Goal: Task Accomplishment & Management: Use online tool/utility

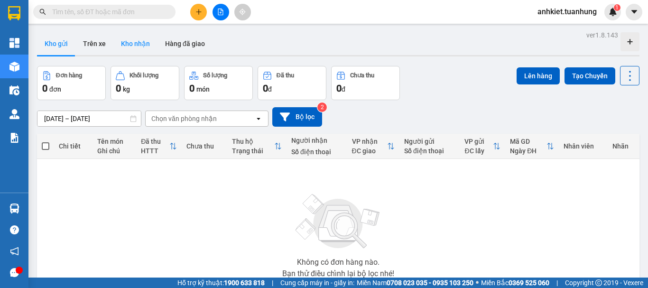
click at [134, 34] on button "Kho nhận" at bounding box center [135, 43] width 44 height 23
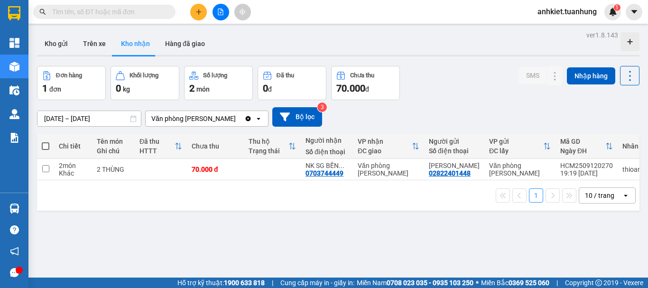
scroll to position [44, 0]
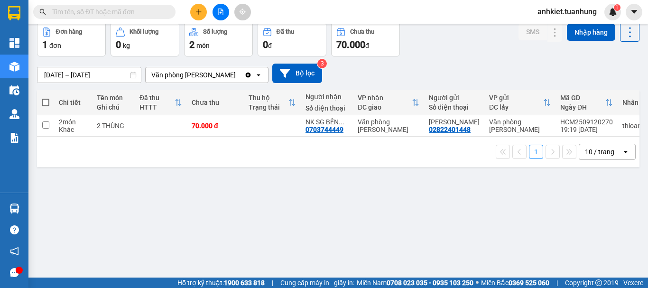
click at [270, 191] on div "ver 1.8.143 Kho gửi Trên xe Kho nhận Hàng đã giao Đơn hàng 1 đơn Khối lượng 0 k…" at bounding box center [338, 129] width 611 height 288
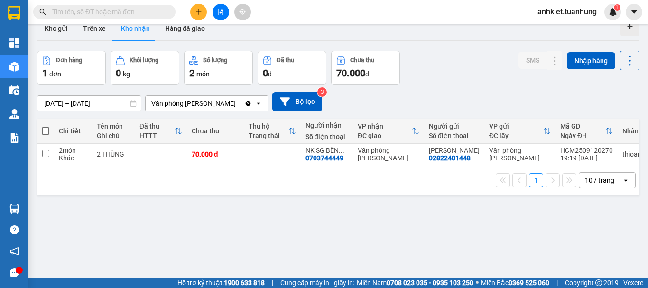
scroll to position [0, 0]
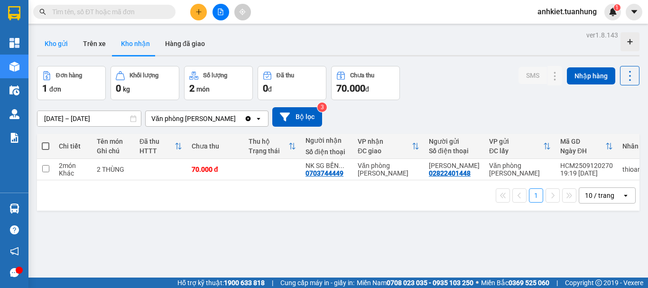
click at [62, 38] on button "Kho gửi" at bounding box center [56, 43] width 38 height 23
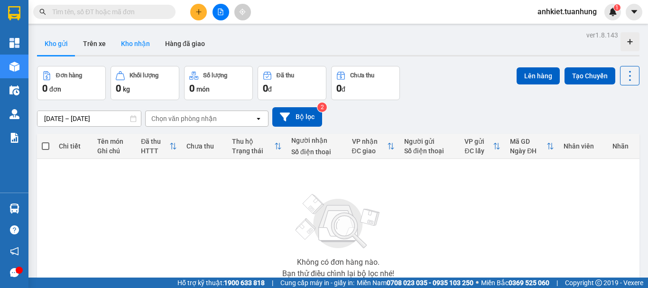
click at [141, 51] on button "Kho nhận" at bounding box center [135, 43] width 44 height 23
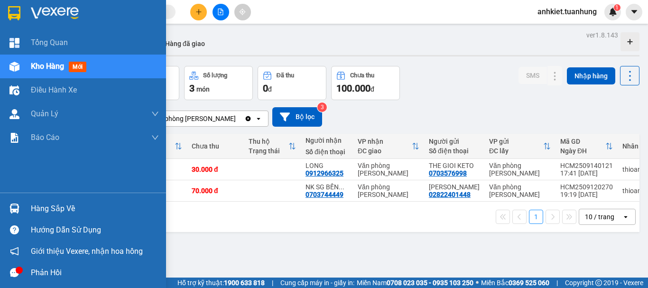
click at [57, 207] on div "Hàng sắp về" at bounding box center [95, 209] width 128 height 14
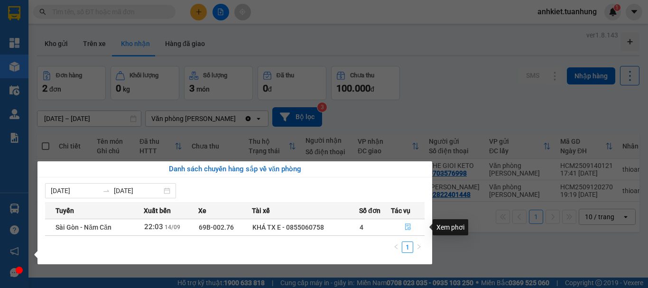
click at [405, 227] on icon "file-done" at bounding box center [408, 227] width 6 height 7
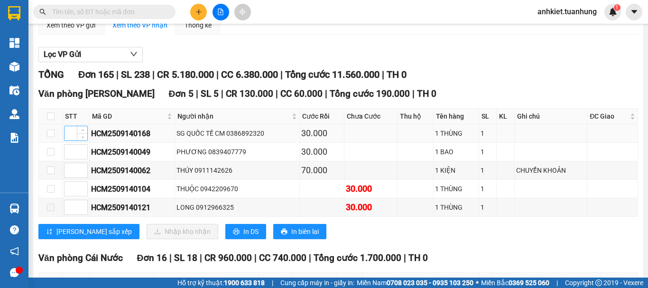
scroll to position [142, 0]
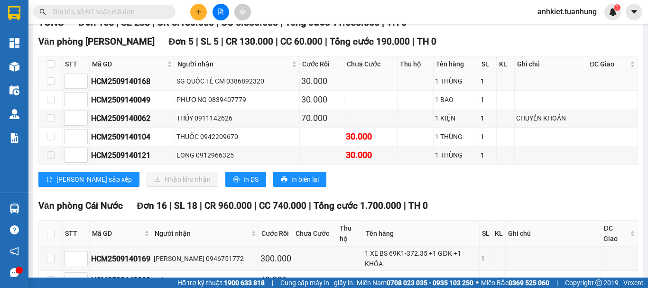
click at [50, 85] on td at bounding box center [51, 81] width 24 height 19
click at [52, 85] on input "checkbox" at bounding box center [51, 81] width 8 height 8
checkbox input "true"
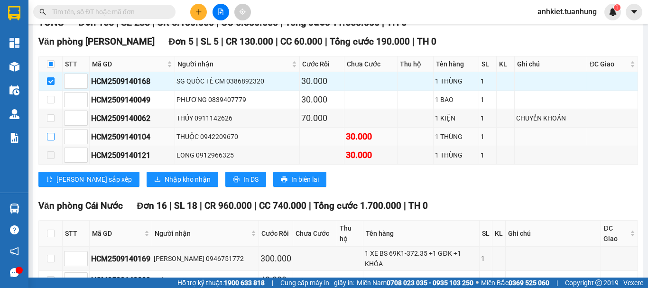
click at [50, 141] on input "checkbox" at bounding box center [51, 137] width 8 height 8
checkbox input "true"
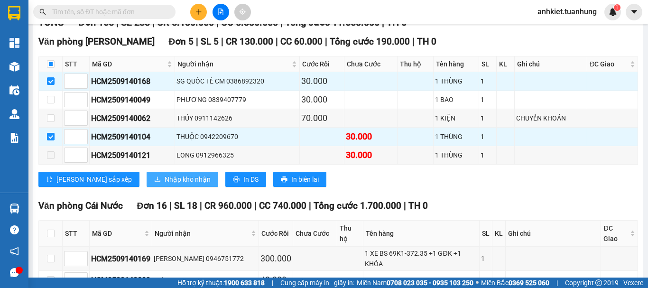
click at [165, 185] on span "Nhập kho nhận" at bounding box center [188, 179] width 46 height 10
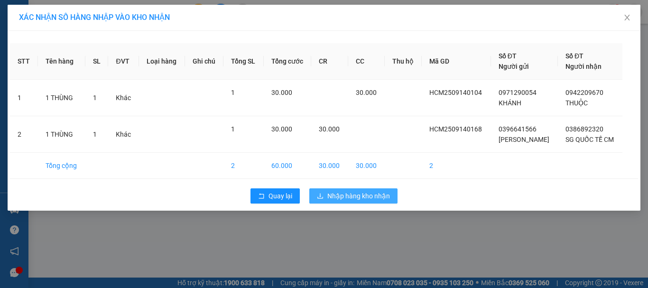
click at [344, 196] on span "Nhập hàng kho nhận" at bounding box center [359, 196] width 63 height 10
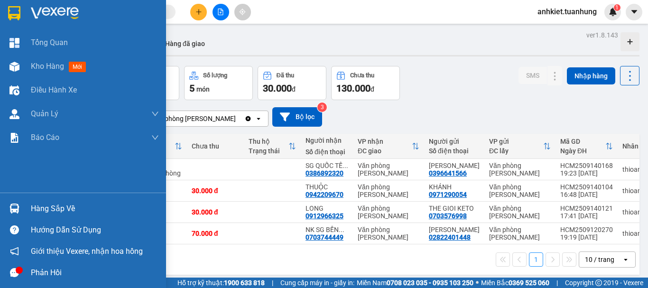
click at [62, 199] on div "Hàng sắp về" at bounding box center [83, 208] width 166 height 21
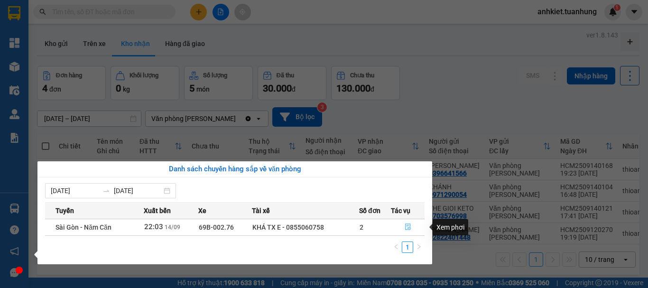
click at [410, 226] on icon "file-done" at bounding box center [408, 227] width 7 height 7
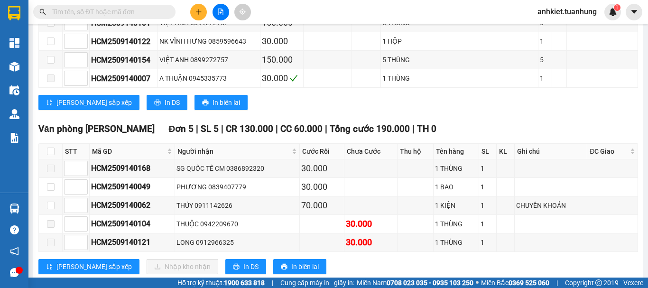
scroll to position [712, 0]
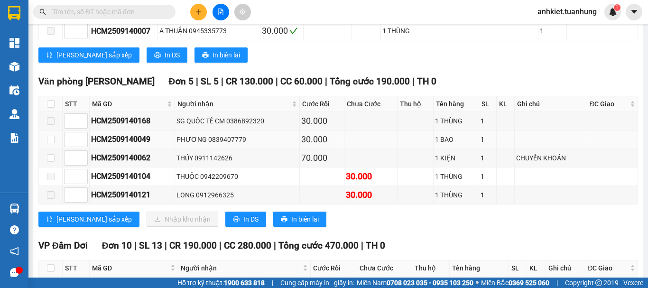
click at [51, 133] on td at bounding box center [51, 140] width 24 height 19
click at [54, 134] on label at bounding box center [51, 139] width 8 height 10
click at [54, 136] on input "checkbox" at bounding box center [51, 140] width 8 height 8
checkbox input "true"
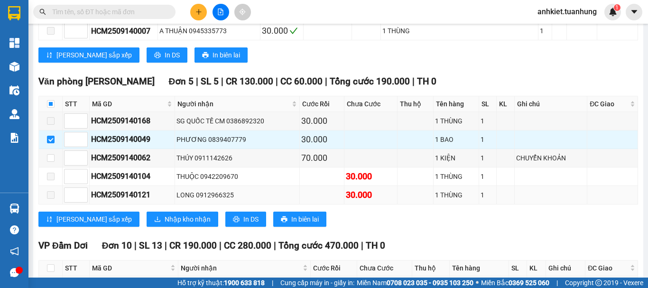
click at [50, 191] on span at bounding box center [51, 195] width 8 height 8
click at [53, 154] on input "checkbox" at bounding box center [51, 158] width 8 height 8
checkbox input "true"
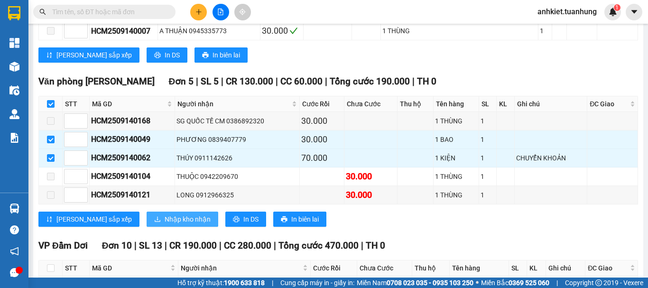
click at [165, 214] on span "Nhập kho nhận" at bounding box center [188, 219] width 46 height 10
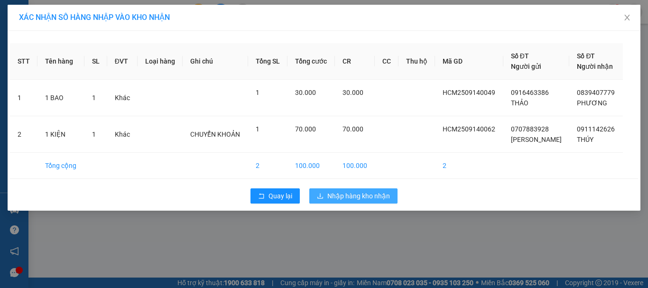
click at [347, 201] on span "Nhập hàng kho nhận" at bounding box center [359, 196] width 63 height 10
